Goal: Book appointment/travel/reservation

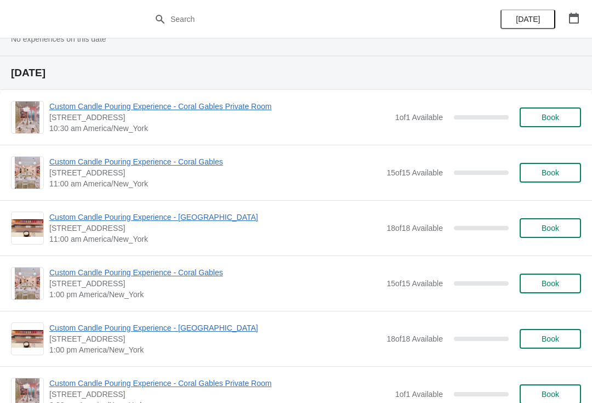
scroll to position [804, 0]
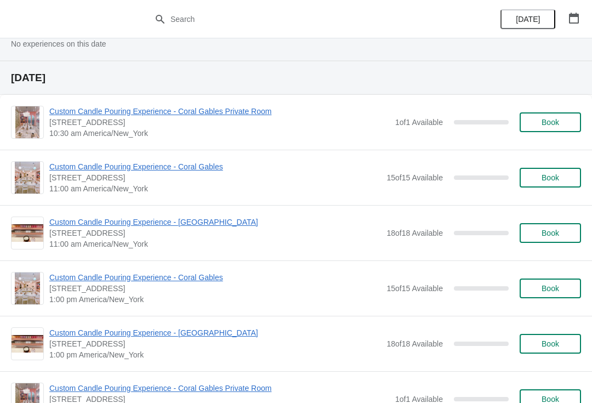
click at [563, 184] on button "Book" at bounding box center [549, 178] width 61 height 20
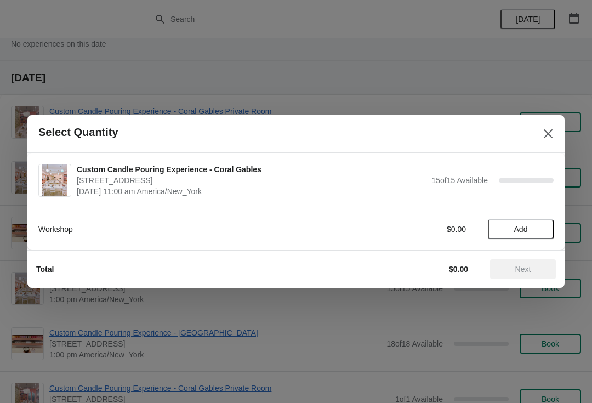
click at [529, 224] on button "Add" at bounding box center [521, 229] width 66 height 20
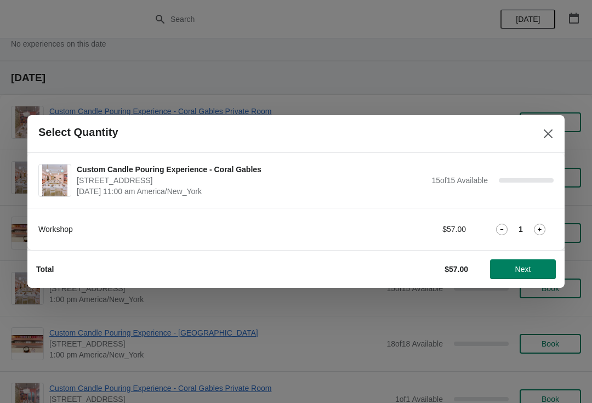
click at [532, 270] on span "Next" at bounding box center [523, 269] width 48 height 9
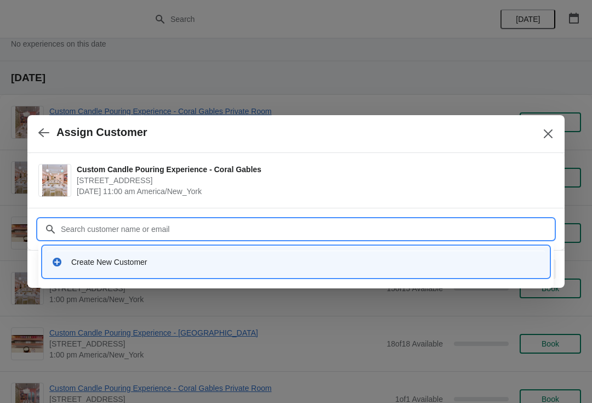
click at [352, 273] on div "Create New Customer" at bounding box center [296, 261] width 506 height 31
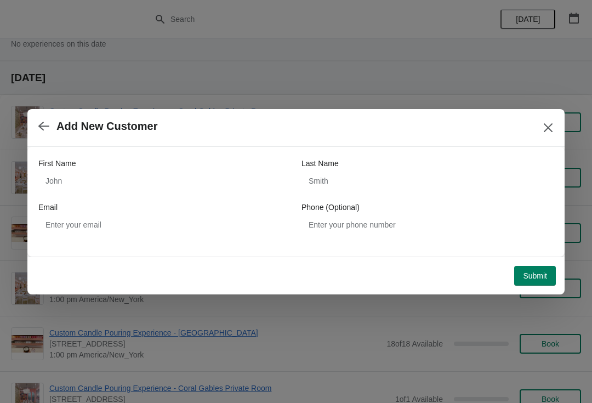
click at [220, 168] on div "First Name" at bounding box center [164, 163] width 252 height 11
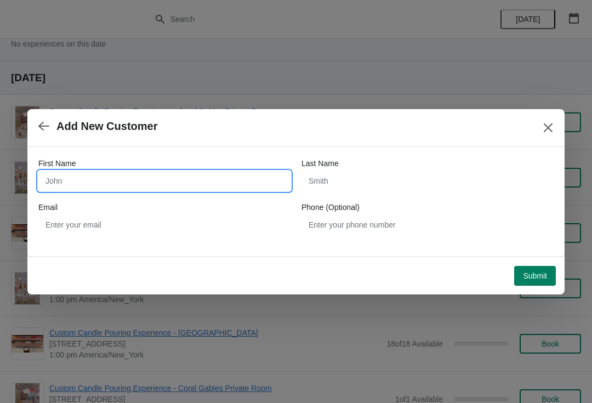
click at [166, 178] on input "First Name" at bounding box center [164, 181] width 252 height 20
type input "[PERSON_NAME]"
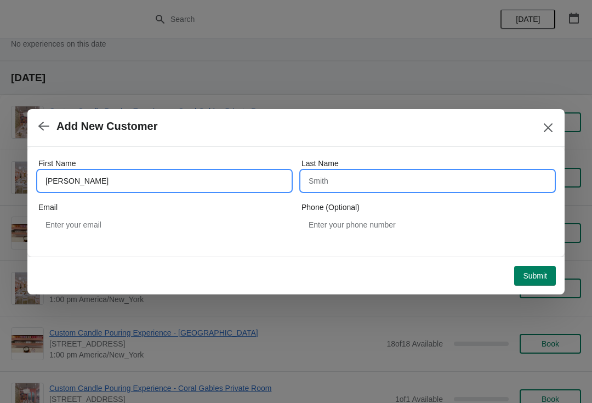
click at [377, 178] on input "Last Name" at bounding box center [427, 181] width 252 height 20
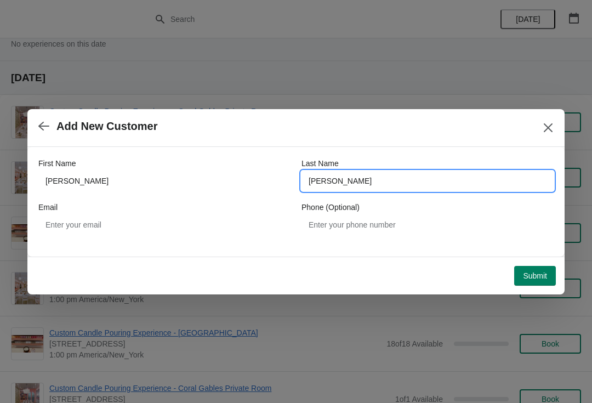
type input "[PERSON_NAME]"
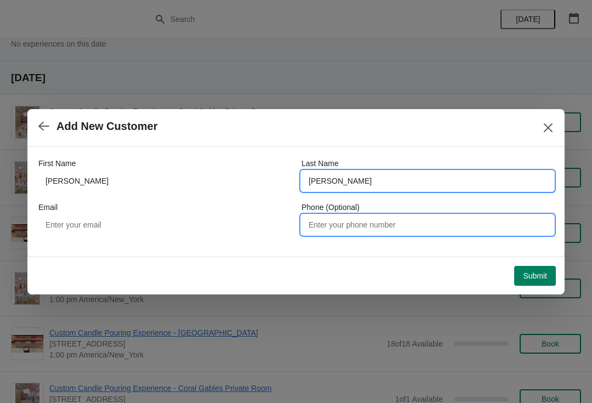
click at [387, 219] on input "Phone (Optional)" at bounding box center [427, 225] width 252 height 20
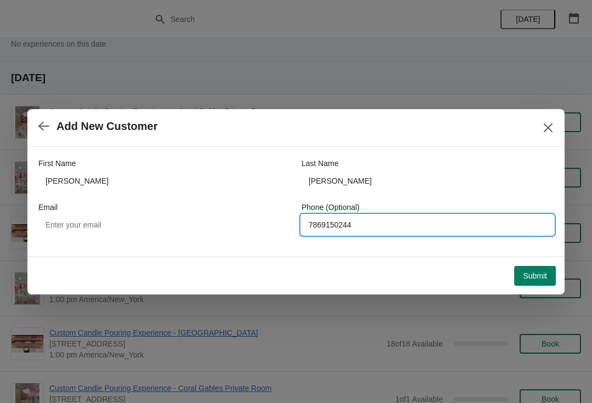
type input "7869150244"
click at [533, 273] on span "Submit" at bounding box center [535, 275] width 24 height 9
